Goal: Book appointment/travel/reservation

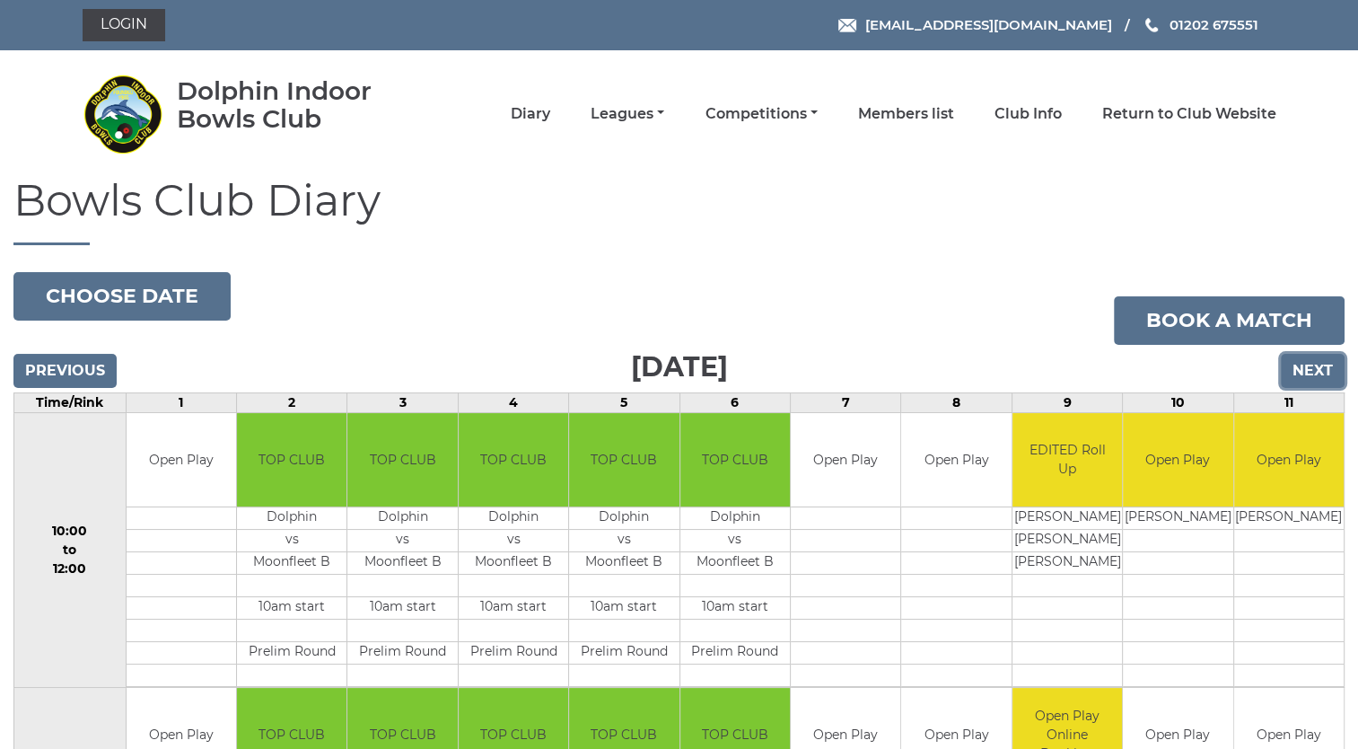
click at [1323, 368] on input "Next" at bounding box center [1313, 371] width 64 height 34
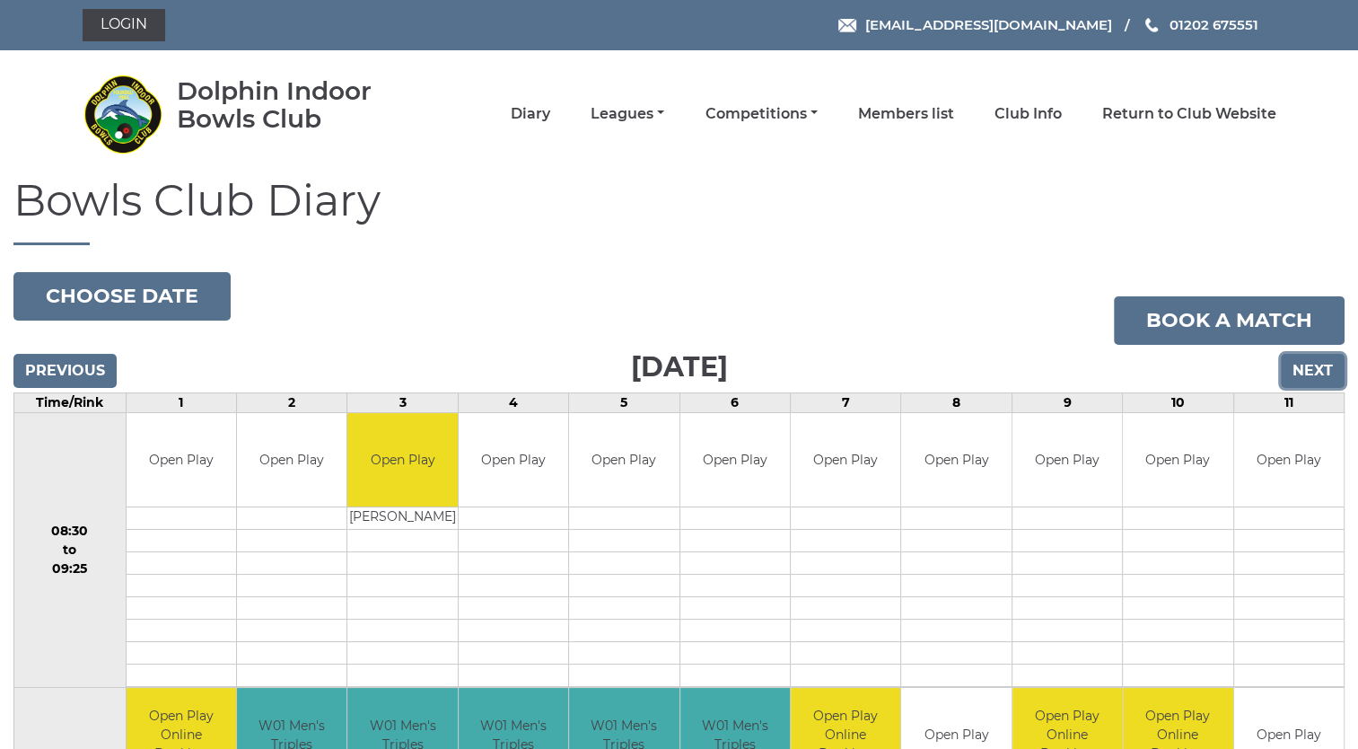
click at [1322, 366] on input "Next" at bounding box center [1313, 371] width 64 height 34
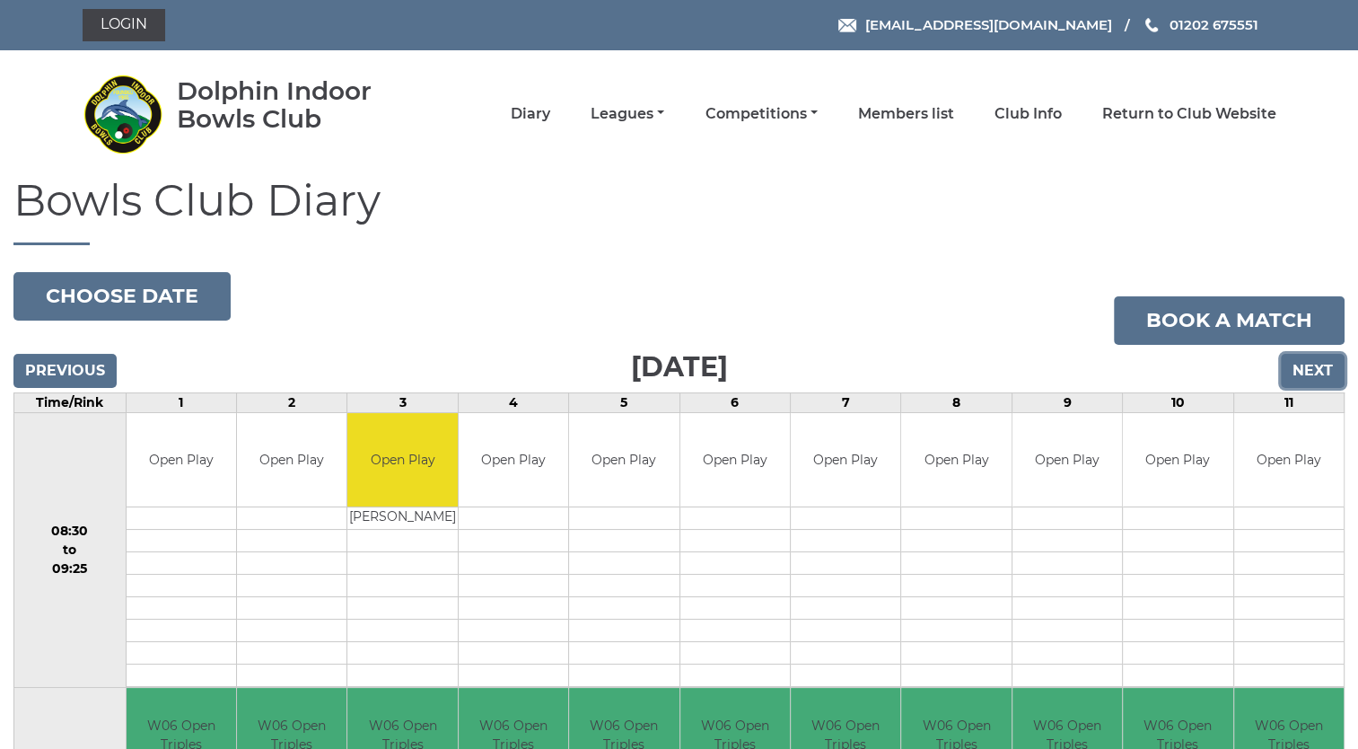
click at [1322, 366] on input "Next" at bounding box center [1313, 371] width 64 height 34
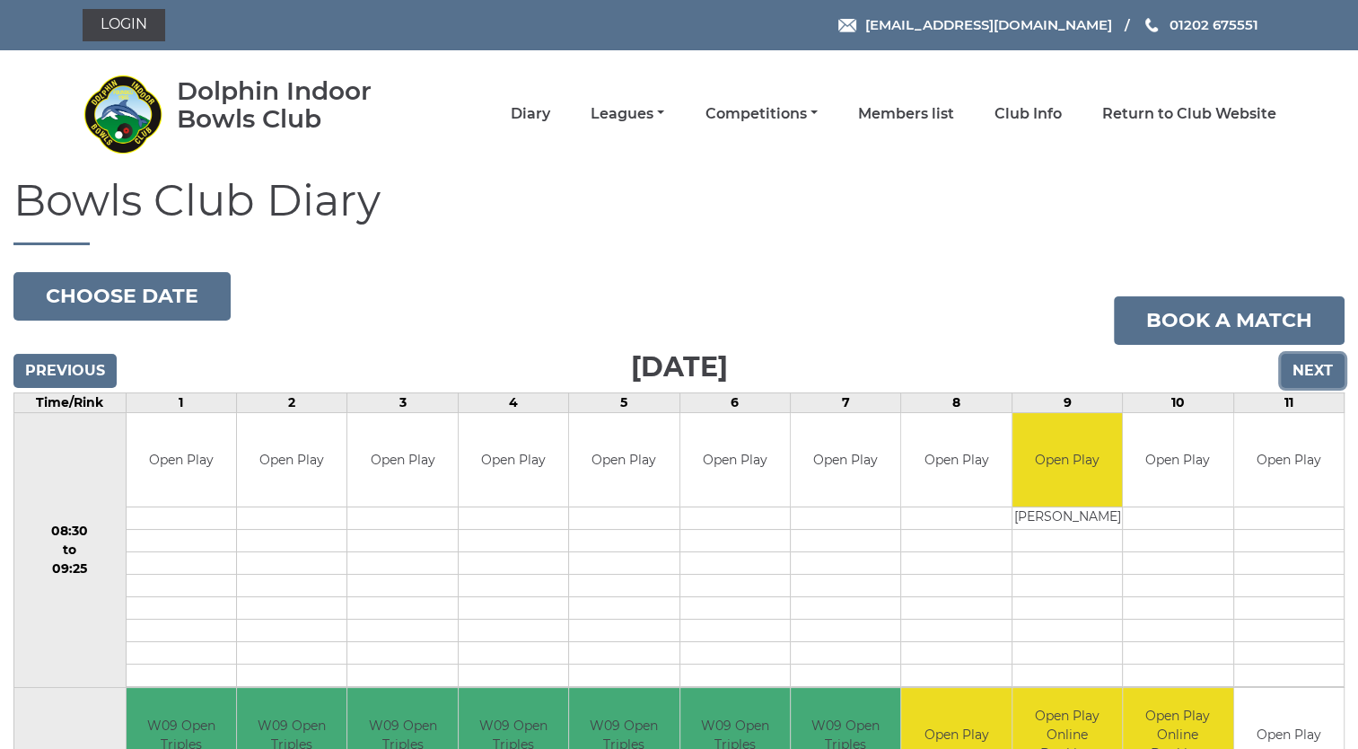
click at [1322, 366] on input "Next" at bounding box center [1313, 371] width 64 height 34
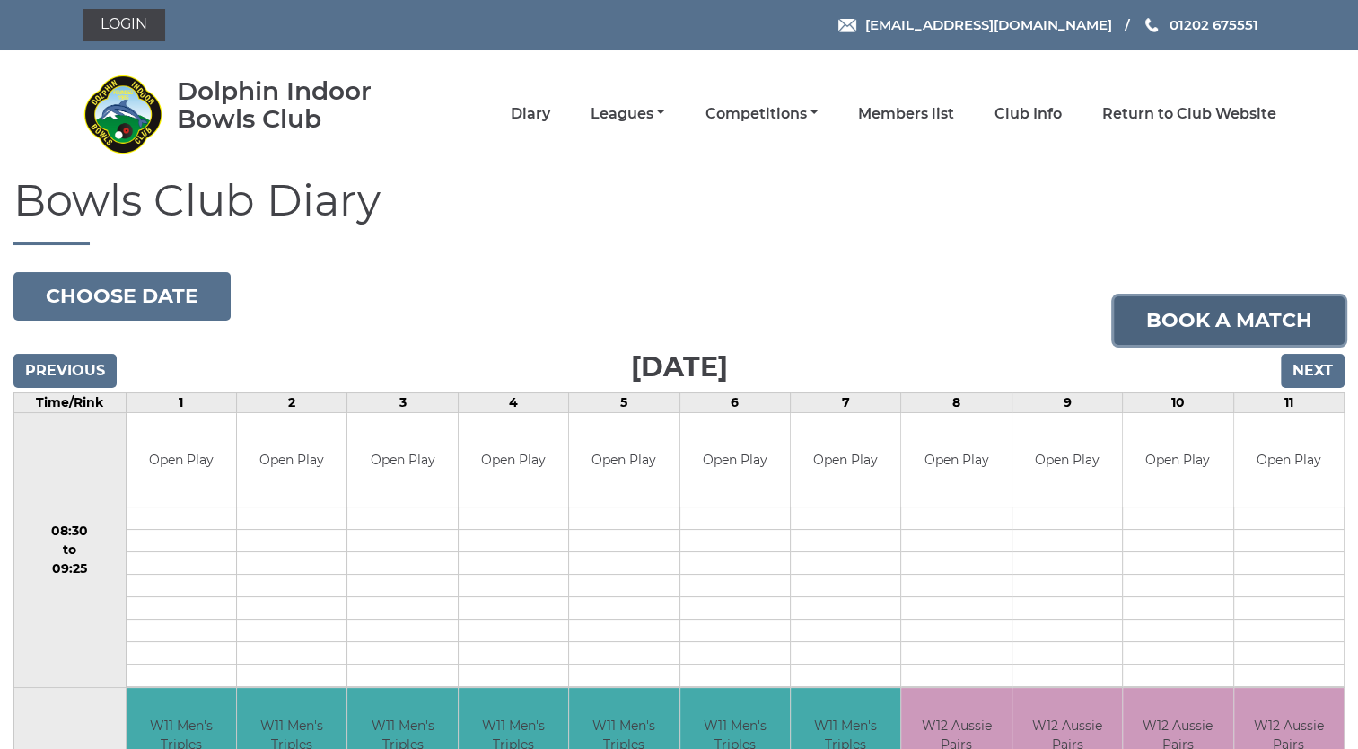
click at [1229, 319] on link "Book a match" at bounding box center [1229, 320] width 231 height 48
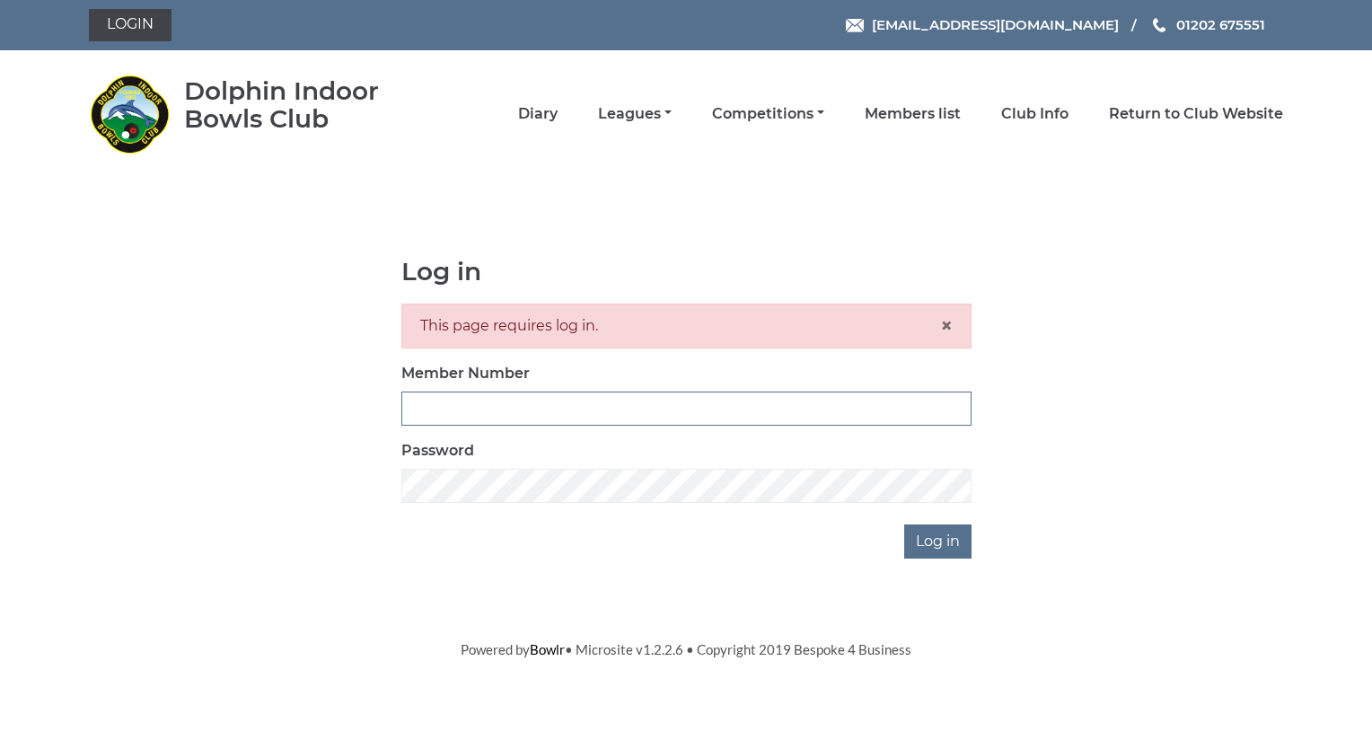
click at [466, 399] on input "Member Number" at bounding box center [686, 408] width 570 height 34
type input "4032"
click at [944, 539] on input "Log in" at bounding box center [937, 541] width 67 height 34
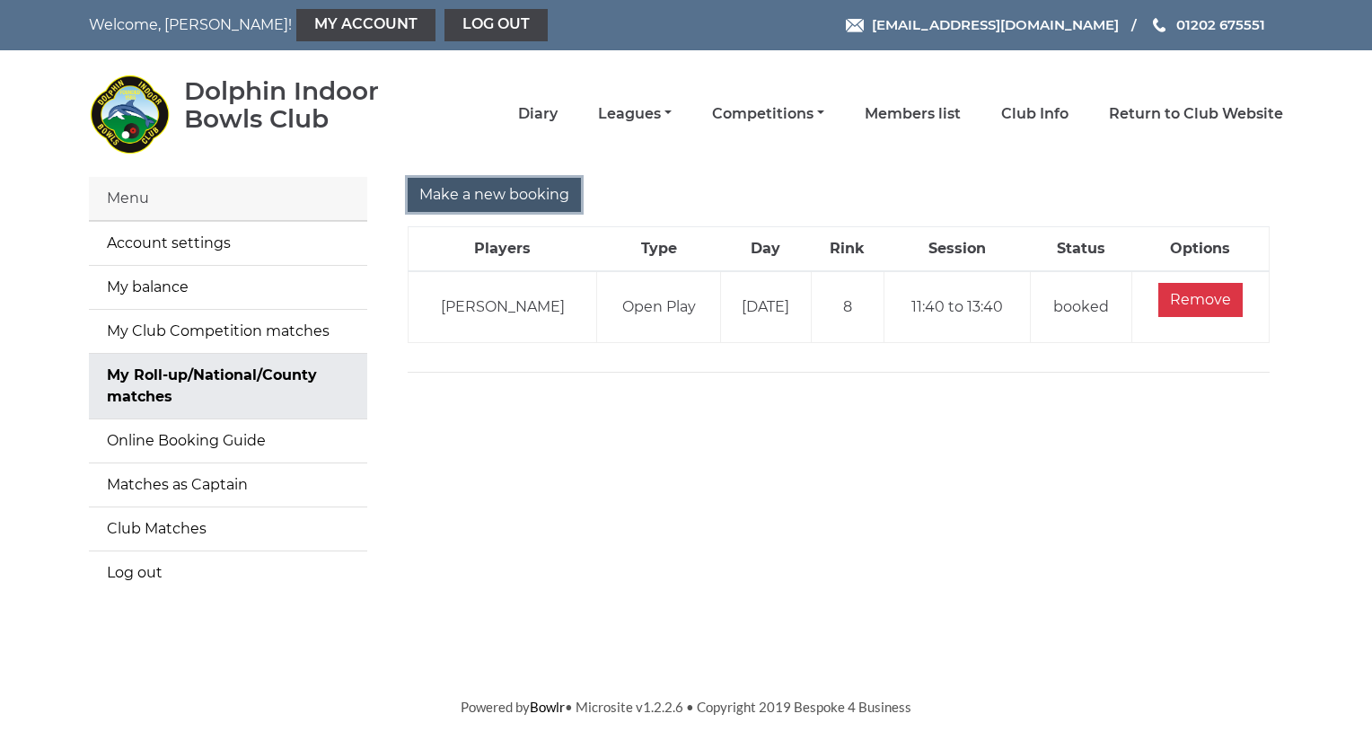
click at [420, 188] on input "Make a new booking" at bounding box center [494, 195] width 173 height 34
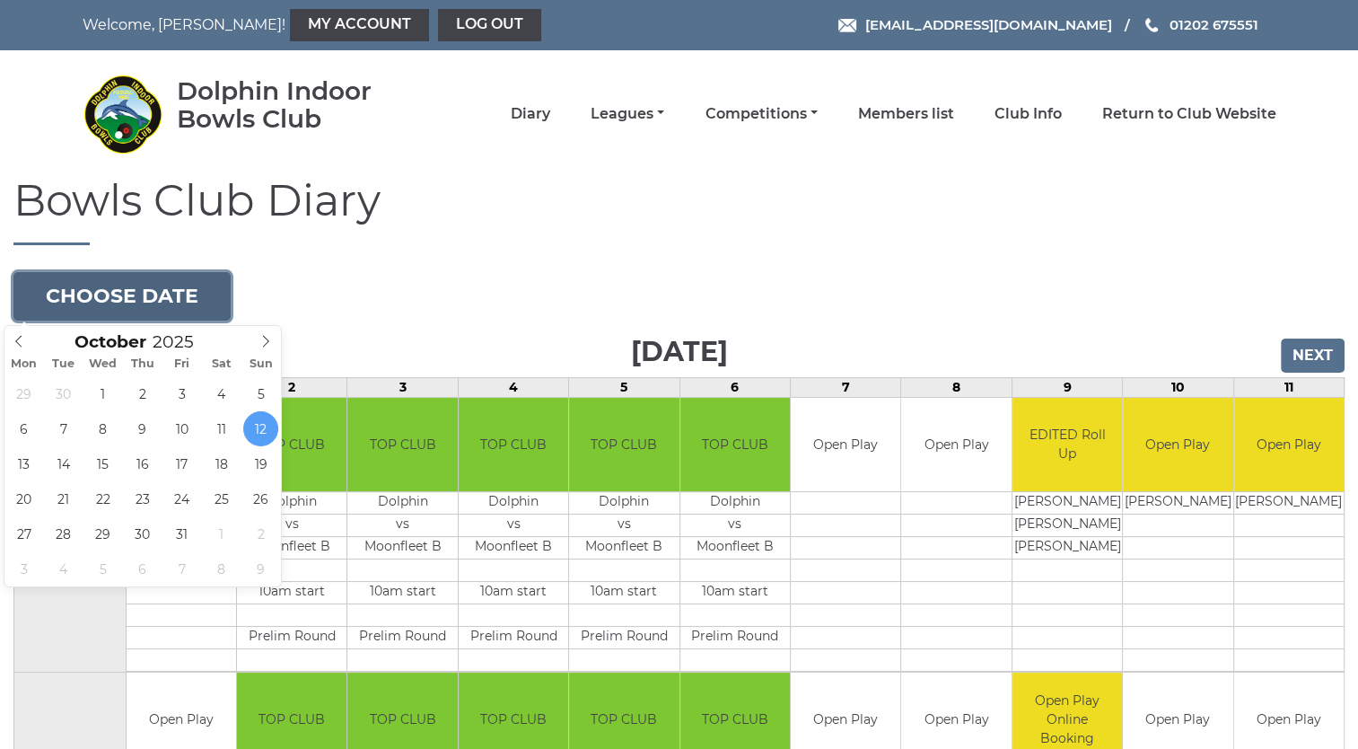
click at [137, 296] on button "Choose date" at bounding box center [121, 296] width 217 height 48
type input "2025-10-21"
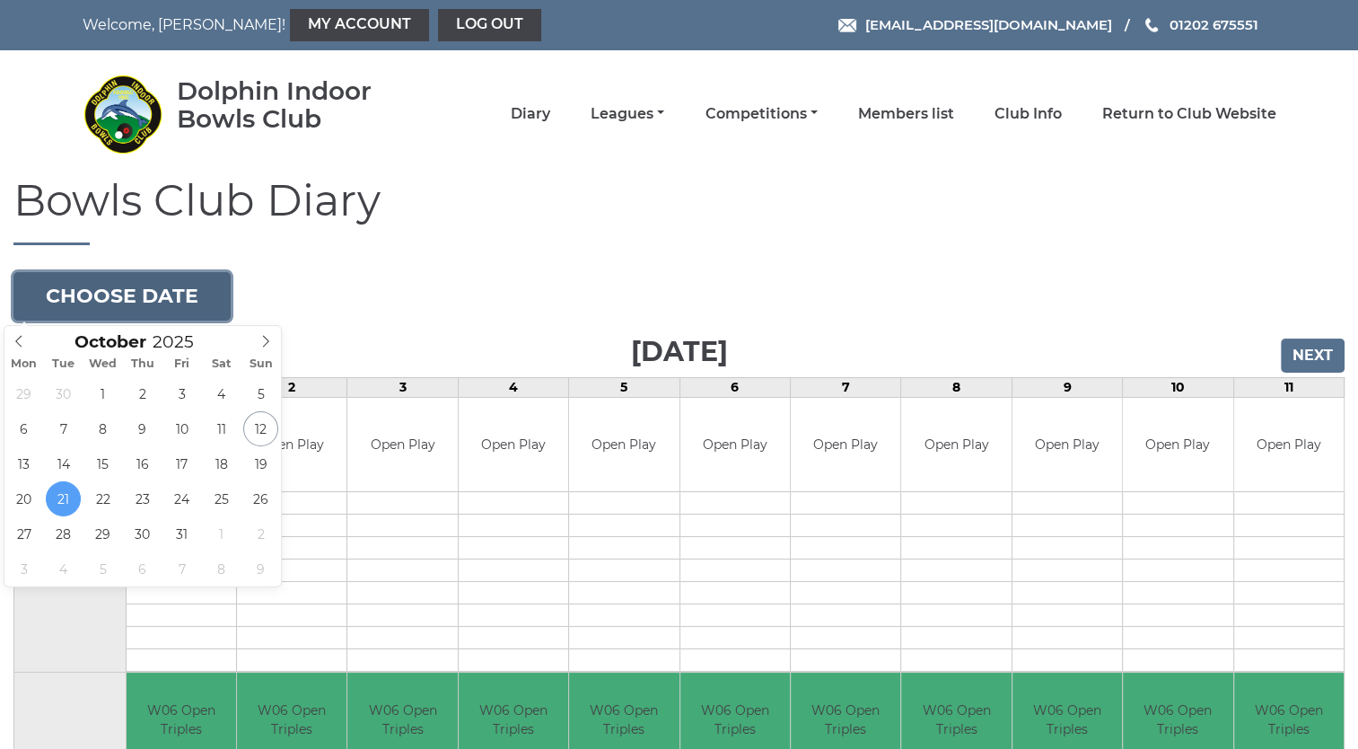
click at [158, 292] on button "Choose date" at bounding box center [121, 296] width 217 height 48
type input "[DATE]"
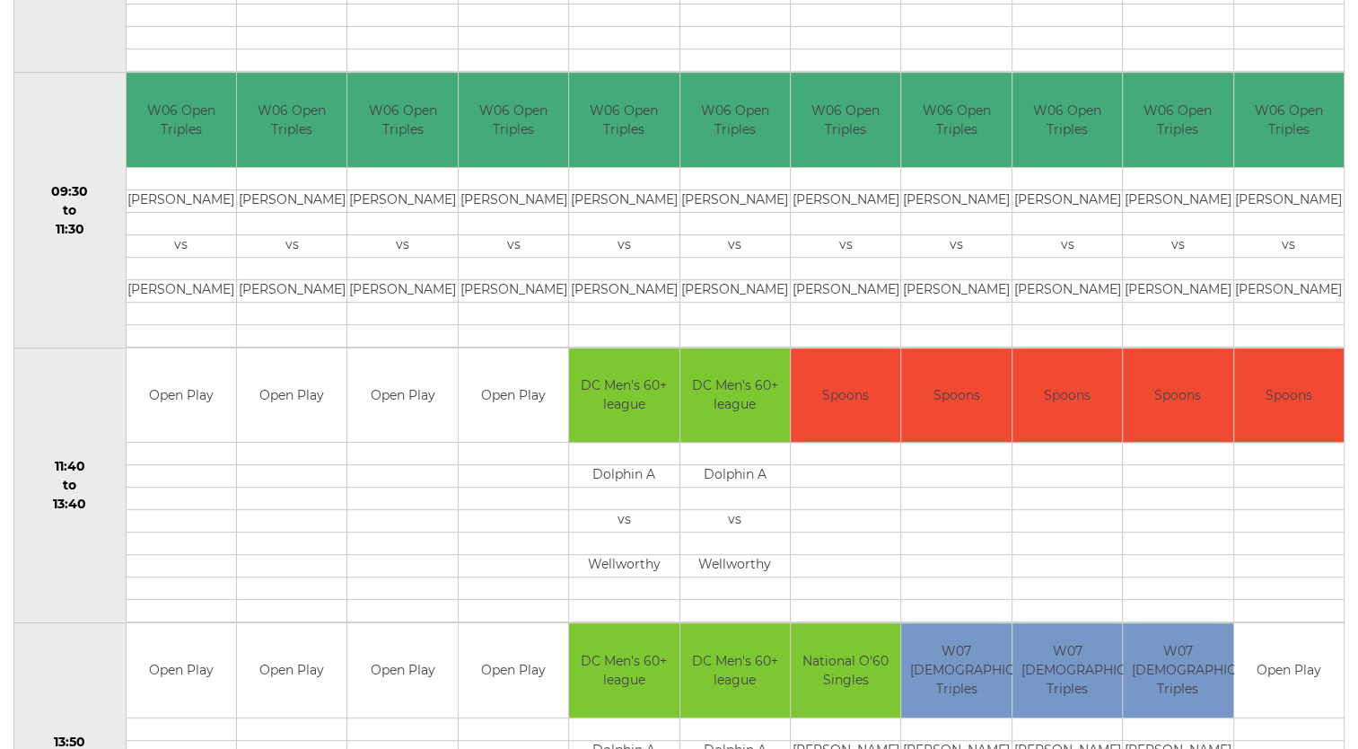
scroll to position [610, 0]
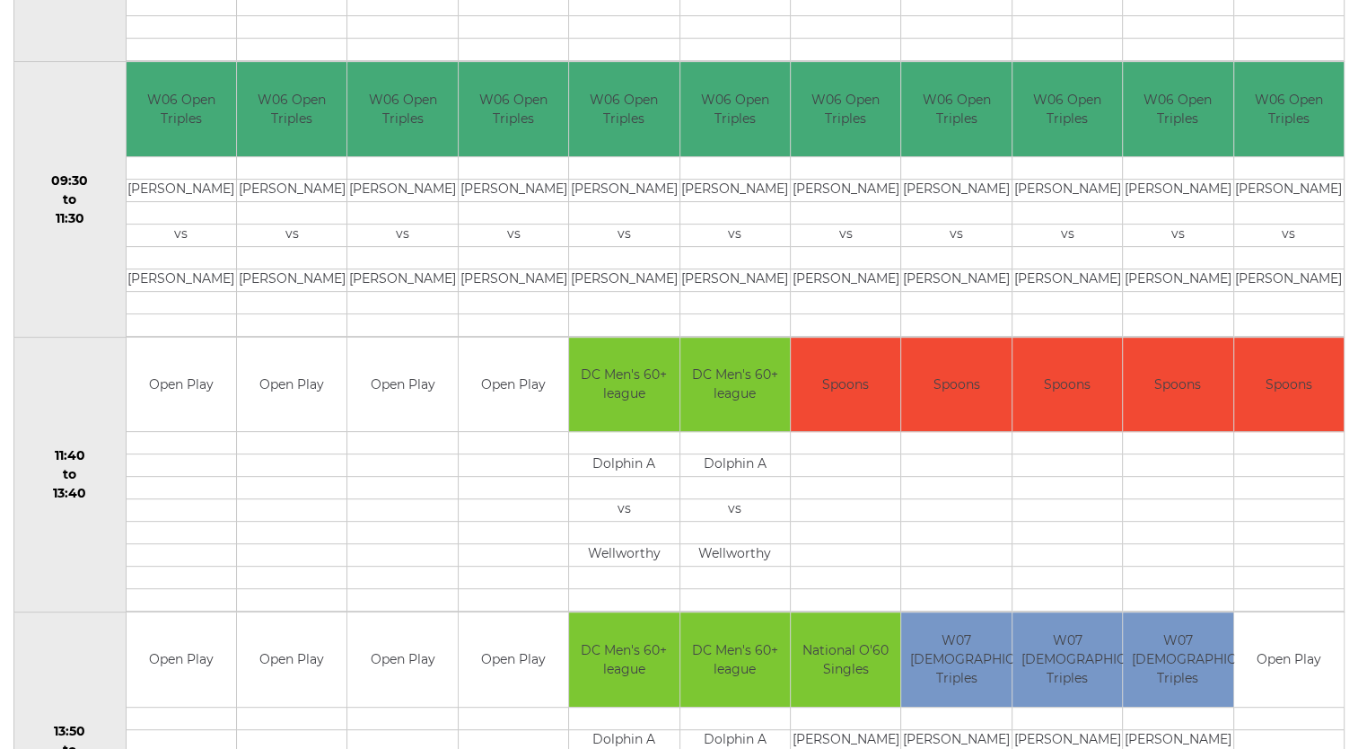
click at [379, 426] on td "Open Play" at bounding box center [402, 385] width 110 height 94
click at [393, 418] on td "Open Play" at bounding box center [402, 385] width 110 height 94
click at [412, 438] on td at bounding box center [402, 443] width 110 height 22
click at [392, 406] on td "Open Play" at bounding box center [402, 385] width 110 height 94
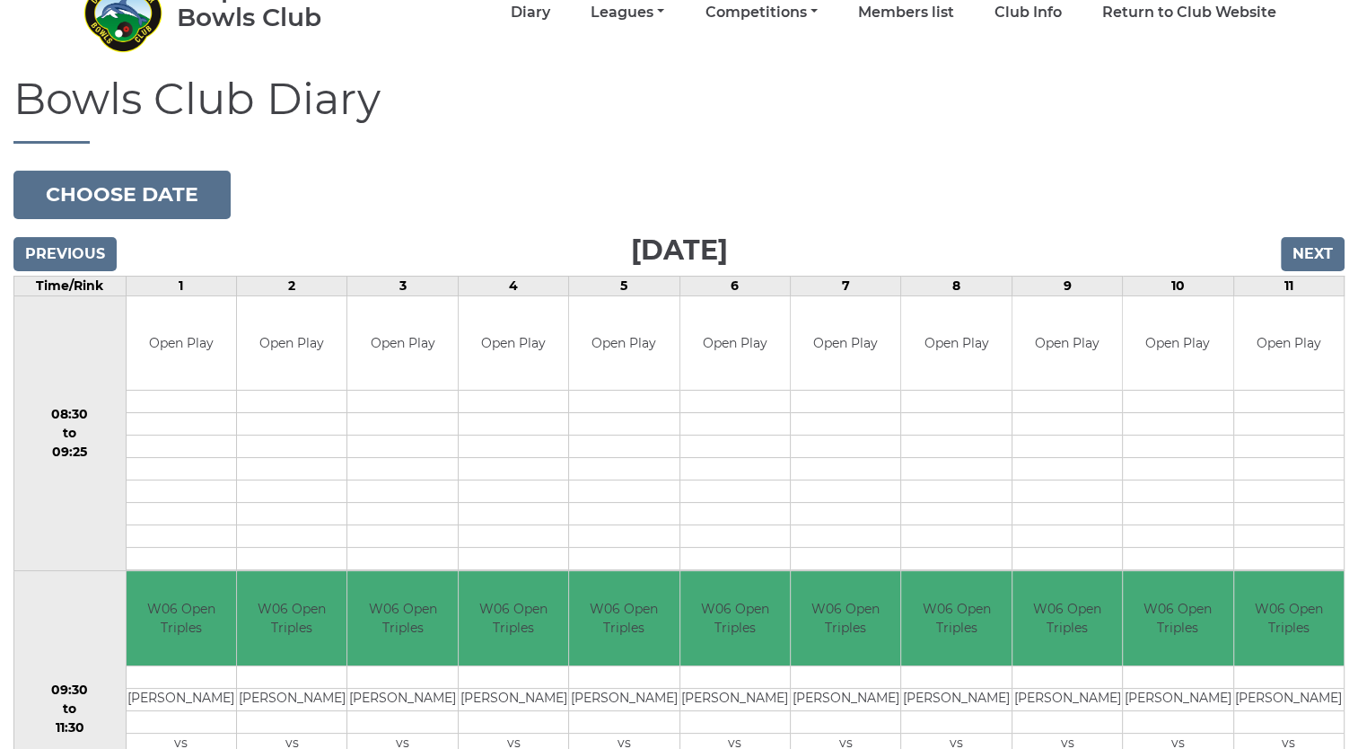
scroll to position [0, 0]
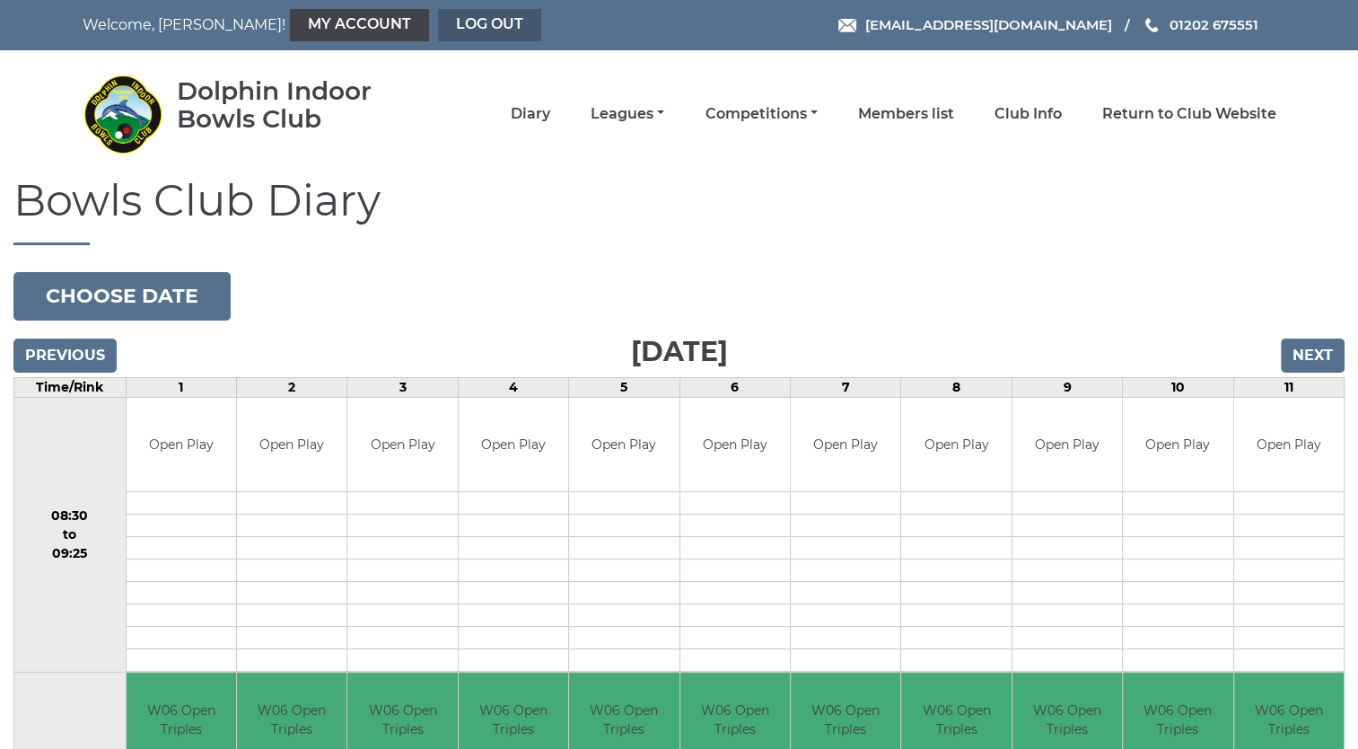
click at [438, 19] on link "Log out" at bounding box center [489, 25] width 103 height 32
